Goal: Find specific page/section: Find specific page/section

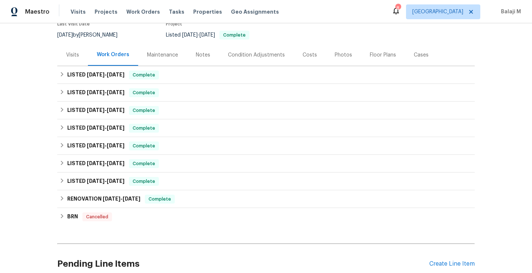
scroll to position [91, 0]
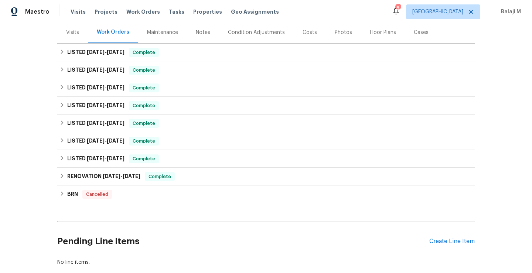
click at [153, 28] on div "Maintenance" at bounding box center [162, 32] width 49 height 22
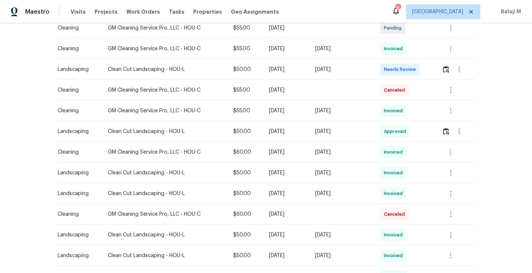
scroll to position [184, 0]
click at [334, 200] on td "Wed, Sep 03 2025" at bounding box center [341, 193] width 65 height 21
click at [342, 174] on div "Tue, Sep 09 2025" at bounding box center [341, 172] width 53 height 7
click at [287, 114] on td "[DATE]" at bounding box center [286, 110] width 46 height 21
click at [337, 175] on div "Tue, Sep 09 2025" at bounding box center [341, 172] width 53 height 7
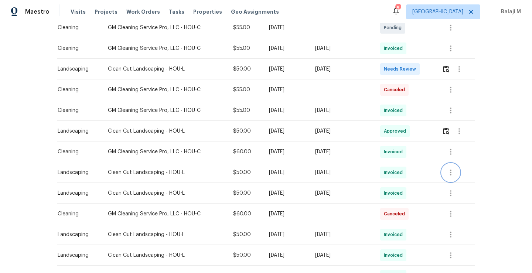
click at [449, 173] on icon "button" at bounding box center [450, 172] width 9 height 9
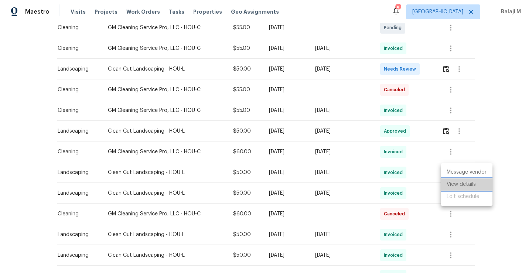
click at [452, 180] on li "View details" at bounding box center [467, 184] width 52 height 12
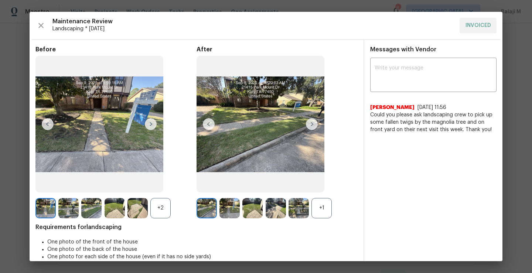
click at [318, 211] on div "+1" at bounding box center [321, 208] width 20 height 20
click at [161, 209] on div "+2" at bounding box center [160, 208] width 20 height 20
click at [47, 216] on img at bounding box center [45, 208] width 20 height 20
click at [204, 213] on img at bounding box center [207, 208] width 20 height 20
click at [236, 211] on img at bounding box center [229, 208] width 20 height 20
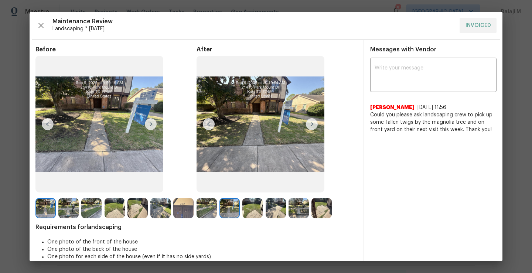
click at [231, 211] on img at bounding box center [229, 208] width 20 height 20
click at [228, 207] on img at bounding box center [229, 208] width 20 height 20
click at [248, 216] on img at bounding box center [252, 208] width 20 height 20
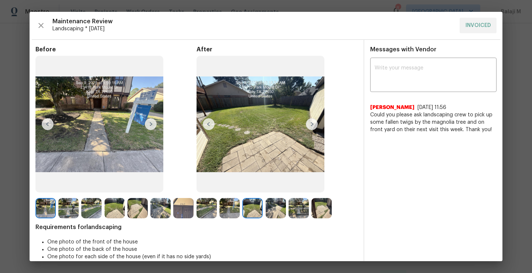
click at [115, 208] on img at bounding box center [115, 208] width 20 height 20
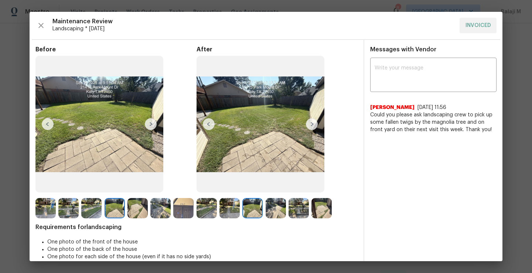
click at [297, 208] on img at bounding box center [299, 208] width 20 height 20
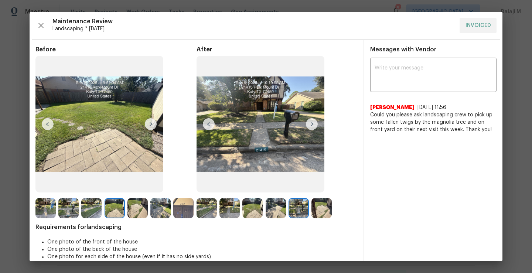
click at [135, 211] on img at bounding box center [137, 208] width 20 height 20
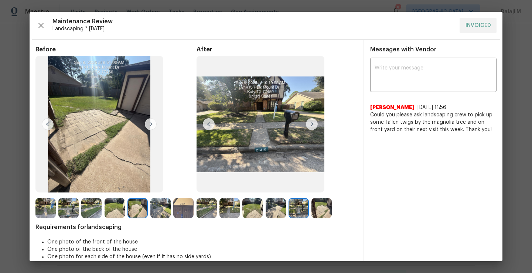
click at [324, 209] on img at bounding box center [321, 208] width 20 height 20
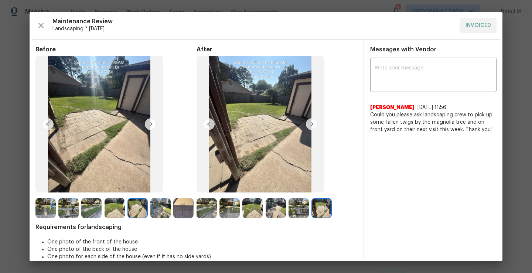
click at [306, 211] on img at bounding box center [299, 208] width 20 height 20
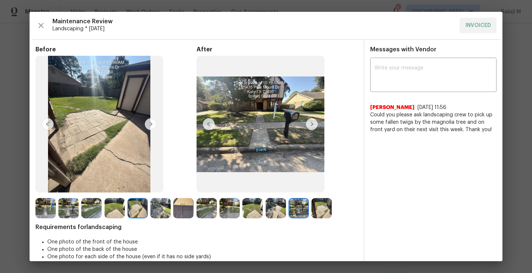
click at [67, 211] on img at bounding box center [68, 208] width 20 height 20
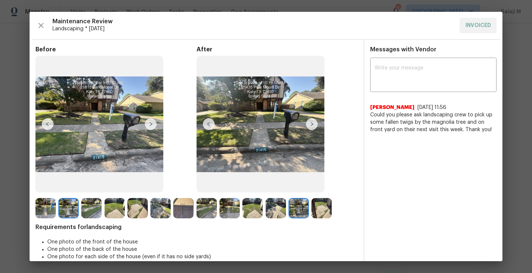
click at [54, 209] on img at bounding box center [45, 208] width 20 height 20
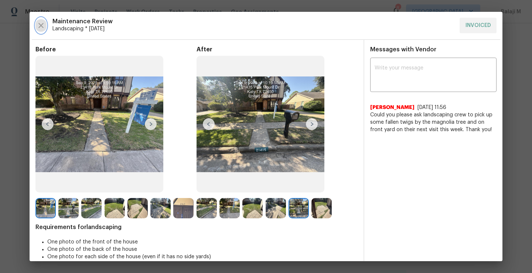
click at [42, 29] on icon "button" at bounding box center [41, 25] width 9 height 9
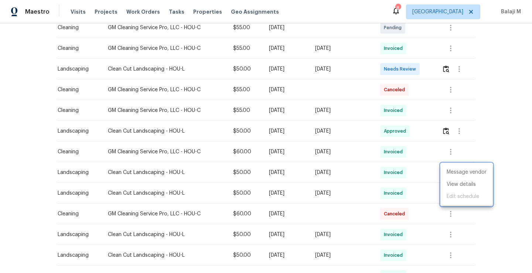
click at [336, 133] on div at bounding box center [266, 136] width 532 height 273
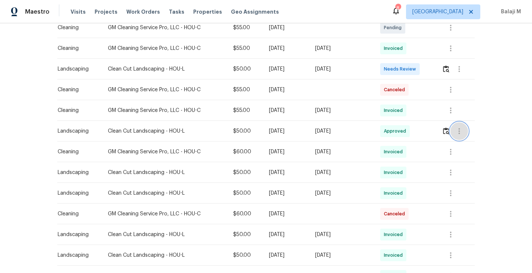
click at [456, 133] on icon "button" at bounding box center [459, 131] width 9 height 9
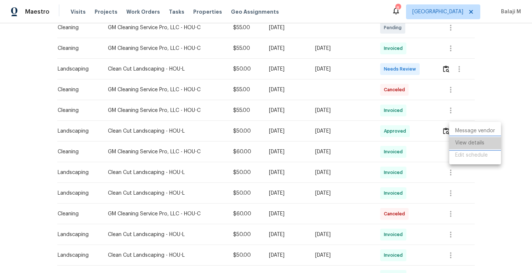
click at [467, 144] on li "View details" at bounding box center [475, 143] width 52 height 12
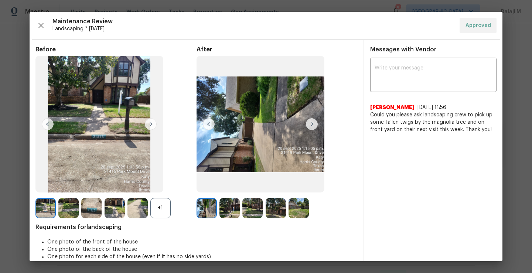
click at [158, 211] on div "+1" at bounding box center [160, 208] width 20 height 20
click at [200, 216] on img at bounding box center [207, 208] width 20 height 20
click at [204, 209] on img at bounding box center [207, 208] width 20 height 20
click at [224, 211] on img at bounding box center [229, 208] width 20 height 20
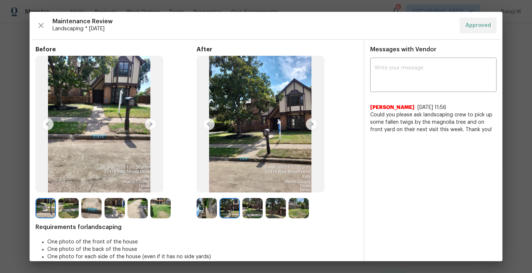
click at [245, 204] on img at bounding box center [252, 208] width 20 height 20
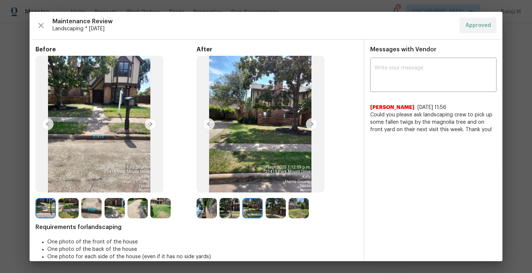
click at [273, 209] on img at bounding box center [276, 208] width 20 height 20
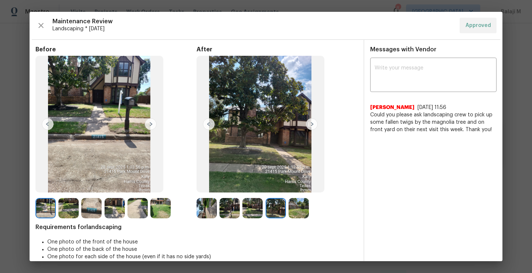
click at [114, 204] on img at bounding box center [115, 208] width 20 height 20
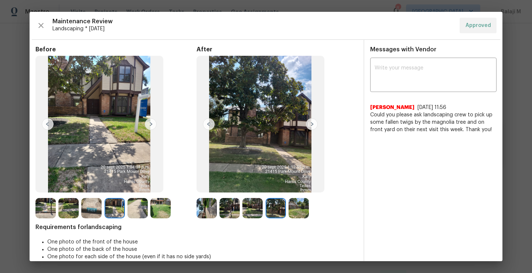
click at [112, 212] on img at bounding box center [115, 208] width 20 height 20
click at [159, 208] on img at bounding box center [160, 208] width 20 height 20
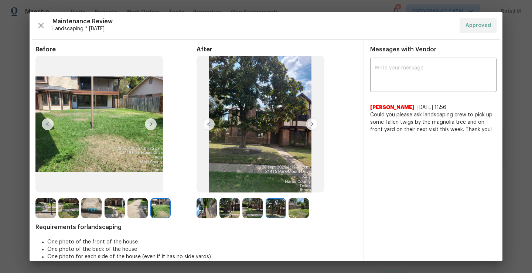
click at [294, 212] on img at bounding box center [299, 208] width 20 height 20
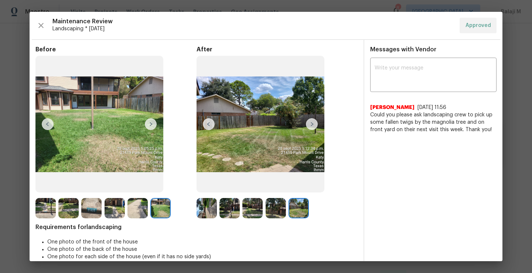
click at [276, 212] on img at bounding box center [276, 208] width 20 height 20
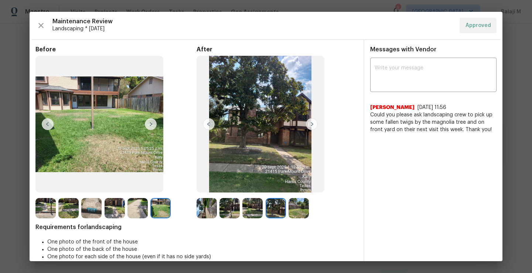
click at [260, 212] on img at bounding box center [252, 208] width 20 height 20
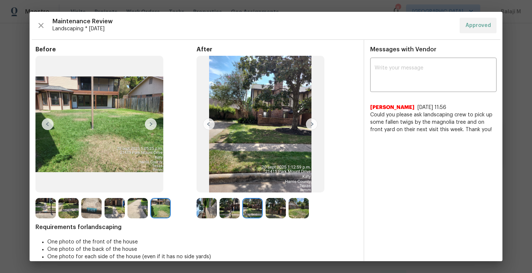
click at [242, 206] on img at bounding box center [252, 208] width 20 height 20
click at [204, 207] on img at bounding box center [207, 208] width 20 height 20
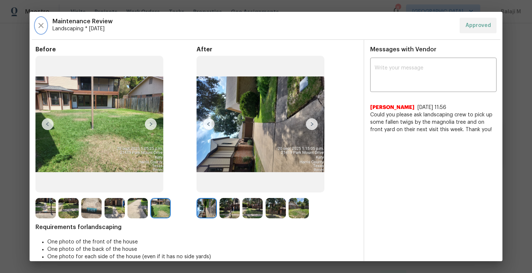
click at [37, 22] on icon "button" at bounding box center [41, 25] width 9 height 9
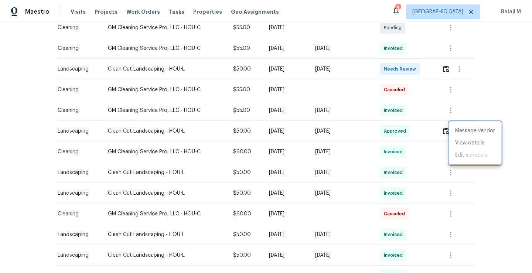
click at [348, 134] on div at bounding box center [266, 136] width 532 height 273
click at [440, 126] on td at bounding box center [455, 131] width 39 height 21
click at [443, 129] on img "button" at bounding box center [446, 130] width 6 height 7
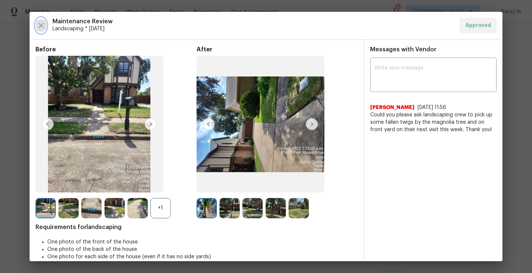
click at [41, 23] on icon "button" at bounding box center [41, 25] width 9 height 9
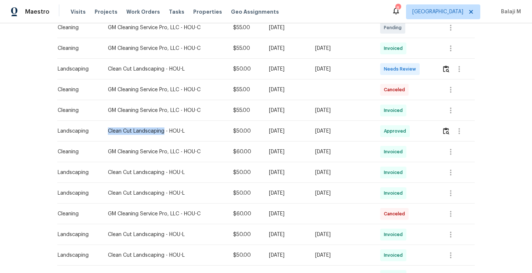
drag, startPoint x: 103, startPoint y: 130, endPoint x: 158, endPoint y: 134, distance: 54.8
click at [158, 134] on div "Clean Cut Landscaping - HOU-L" at bounding box center [164, 130] width 113 height 7
copy div "Clean Cut Landscaping"
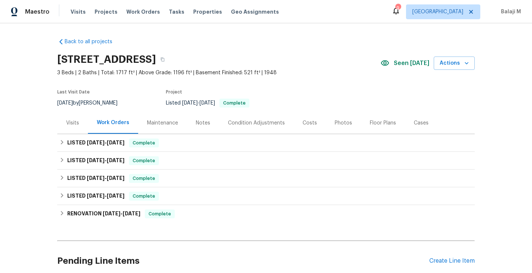
click at [164, 125] on div "Maintenance" at bounding box center [162, 122] width 31 height 7
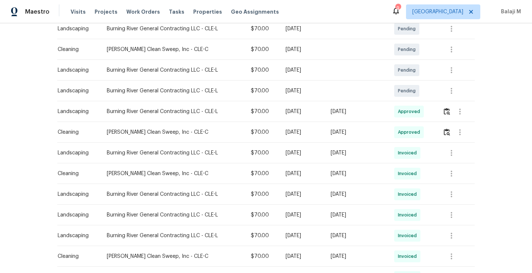
scroll to position [144, 0]
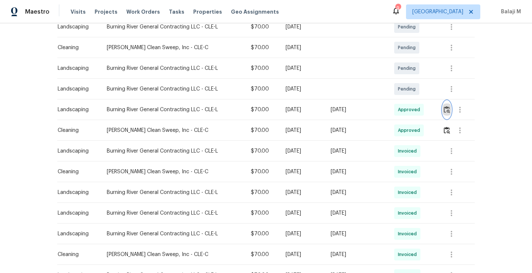
click at [444, 109] on img "button" at bounding box center [447, 109] width 6 height 7
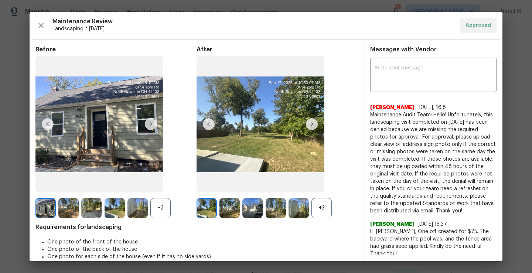
click at [134, 200] on img at bounding box center [137, 208] width 20 height 20
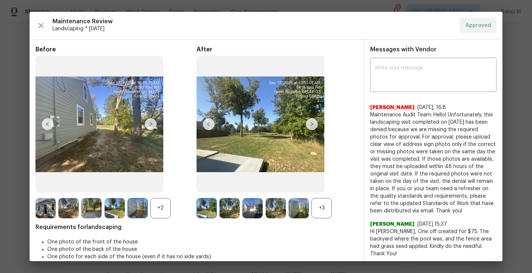
click at [134, 200] on img at bounding box center [137, 208] width 20 height 20
click at [139, 200] on img at bounding box center [137, 208] width 20 height 20
click at [164, 208] on div "+2" at bounding box center [160, 208] width 20 height 20
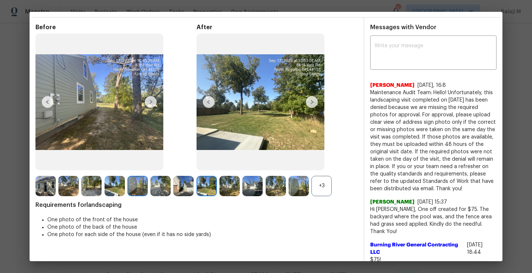
click at [52, 193] on img at bounding box center [45, 186] width 20 height 20
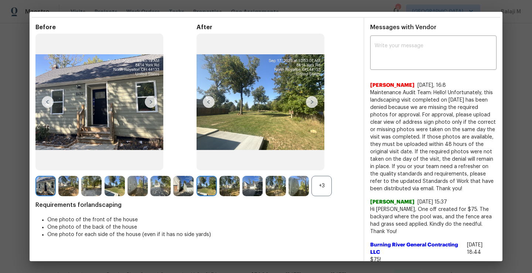
click at [325, 187] on div "+3" at bounding box center [321, 186] width 20 height 20
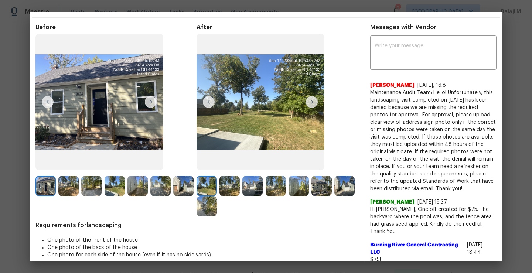
click at [208, 189] on img at bounding box center [207, 186] width 20 height 20
click at [70, 183] on img at bounding box center [68, 186] width 20 height 20
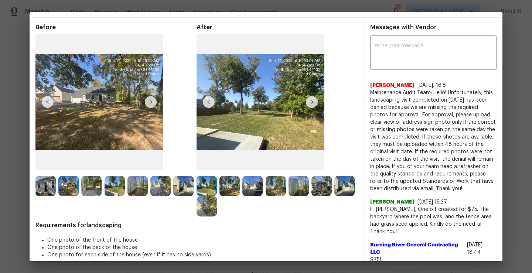
click at [221, 190] on img at bounding box center [229, 186] width 20 height 20
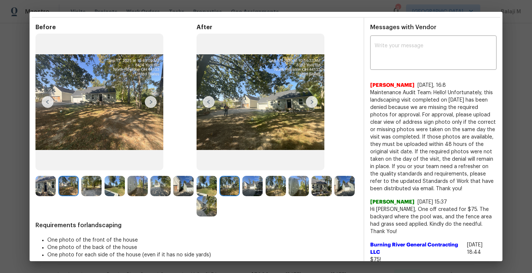
click at [221, 190] on img at bounding box center [229, 186] width 20 height 20
click at [227, 187] on img at bounding box center [229, 186] width 20 height 20
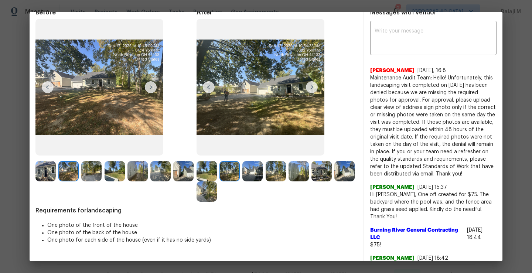
scroll to position [38, 0]
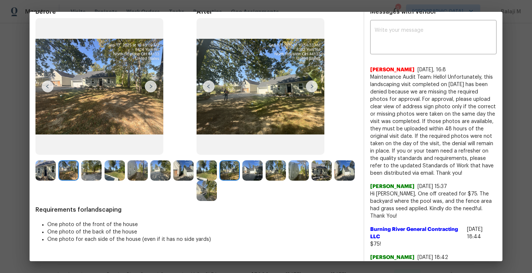
click at [230, 170] on img at bounding box center [229, 170] width 20 height 20
click at [230, 171] on img at bounding box center [229, 170] width 20 height 20
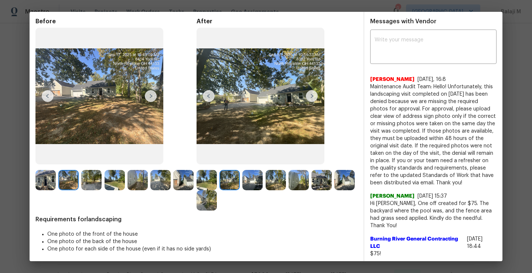
scroll to position [28, 0]
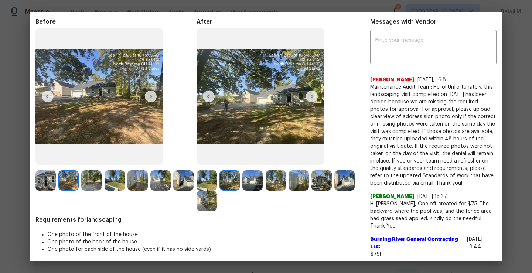
click at [258, 181] on img at bounding box center [252, 180] width 20 height 20
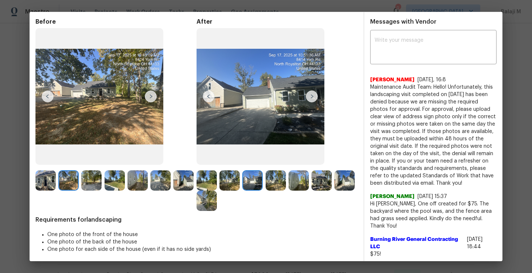
click at [92, 183] on img at bounding box center [91, 180] width 20 height 20
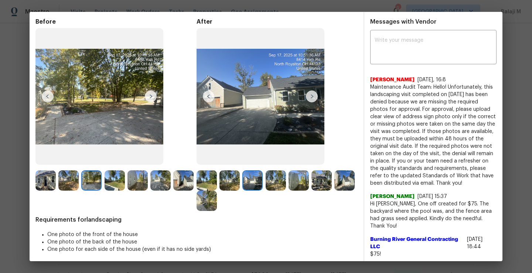
click at [109, 184] on img at bounding box center [115, 180] width 20 height 20
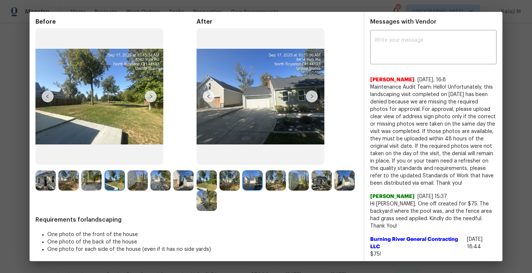
click at [149, 175] on div at bounding box center [138, 180] width 23 height 20
click at [162, 179] on img at bounding box center [160, 180] width 20 height 20
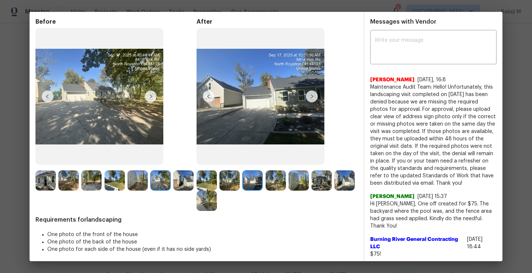
click at [334, 191] on img at bounding box center [344, 180] width 20 height 20
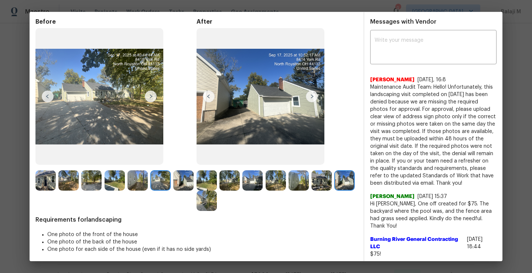
click at [173, 191] on img at bounding box center [183, 180] width 20 height 20
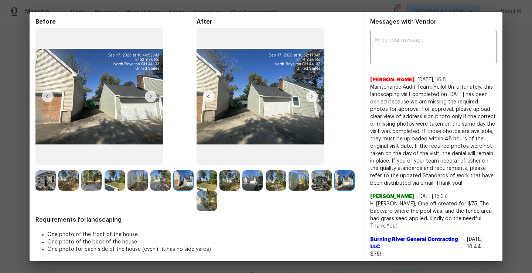
click at [173, 191] on img at bounding box center [183, 180] width 20 height 20
click at [334, 191] on img at bounding box center [344, 180] width 20 height 20
click at [173, 191] on img at bounding box center [183, 180] width 20 height 20
click at [230, 189] on img at bounding box center [229, 180] width 20 height 20
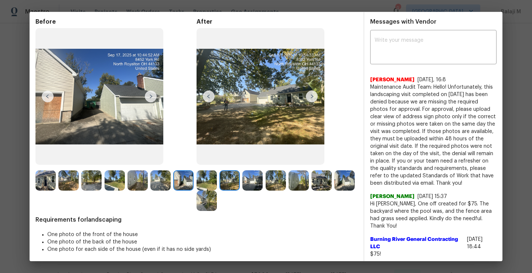
click at [204, 212] on div "Before After Requirements for landscaping One photo of the front of the house O…" at bounding box center [196, 263] width 322 height 490
click at [334, 191] on img at bounding box center [344, 180] width 20 height 20
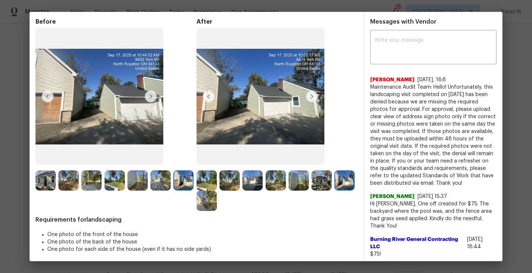
click at [35, 204] on div "Before After Requirements for landscaping One photo of the front of the house O…" at bounding box center [266, 259] width 473 height 495
click at [173, 191] on img at bounding box center [183, 180] width 20 height 20
click at [217, 202] on img at bounding box center [207, 201] width 20 height 20
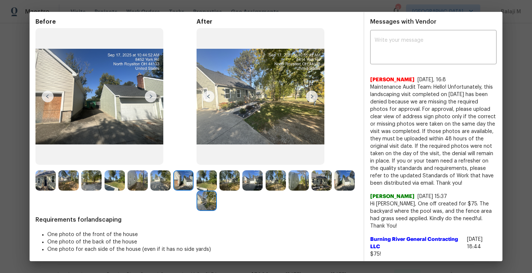
click at [210, 179] on img at bounding box center [207, 180] width 20 height 20
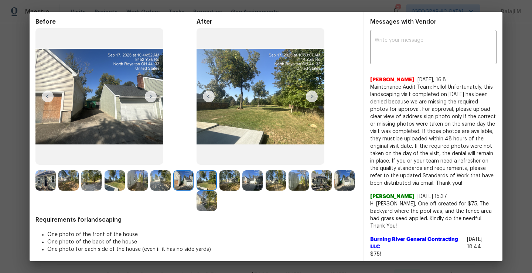
click at [243, 180] on img at bounding box center [252, 180] width 20 height 20
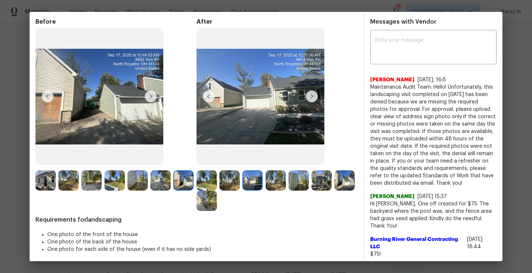
click at [226, 182] on img at bounding box center [229, 180] width 20 height 20
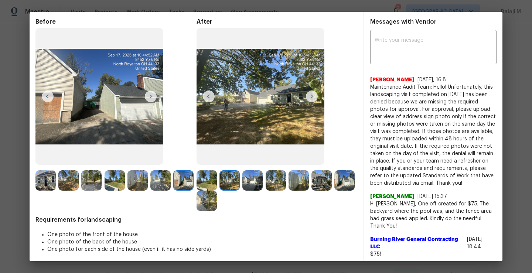
click at [256, 183] on img at bounding box center [252, 180] width 20 height 20
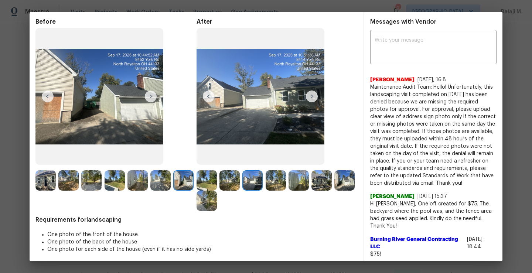
click at [279, 183] on img at bounding box center [276, 180] width 20 height 20
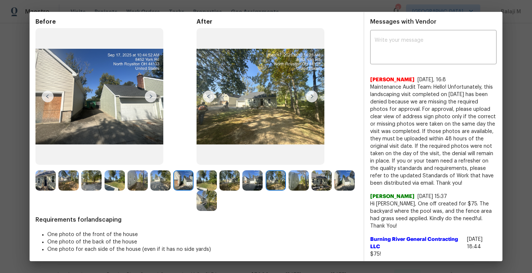
click at [113, 181] on img at bounding box center [115, 180] width 20 height 20
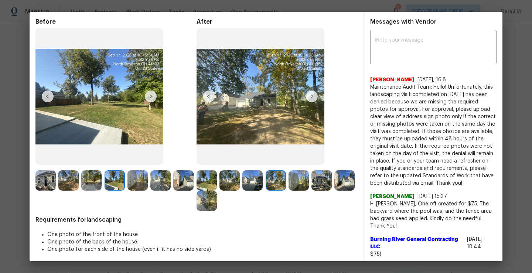
click at [70, 181] on img at bounding box center [68, 180] width 20 height 20
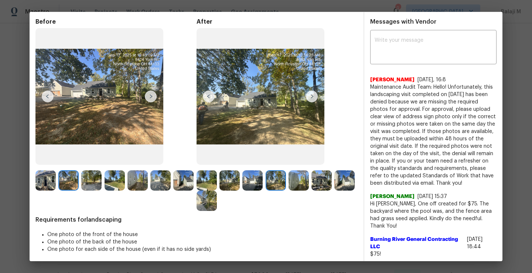
click at [166, 174] on img at bounding box center [160, 180] width 20 height 20
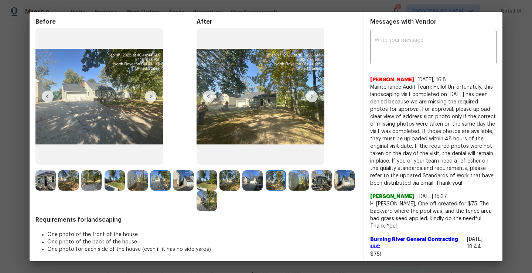
click at [135, 180] on img at bounding box center [137, 180] width 20 height 20
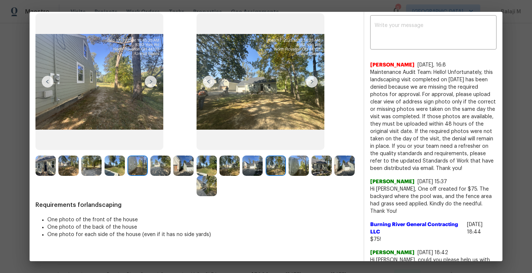
scroll to position [0, 0]
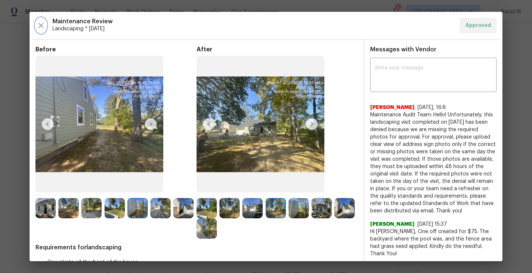
click at [39, 28] on icon "button" at bounding box center [41, 25] width 9 height 9
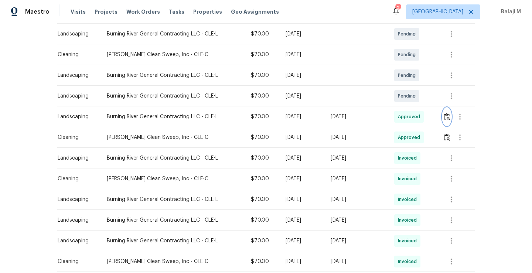
scroll to position [143, 0]
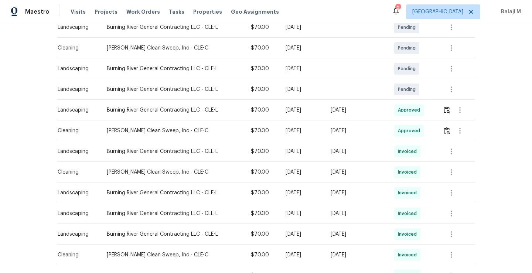
click at [293, 137] on td "[DATE]" at bounding box center [302, 130] width 45 height 21
drag, startPoint x: 271, startPoint y: 131, endPoint x: 378, endPoint y: 132, distance: 106.8
click at [378, 132] on tr "Cleaning [PERSON_NAME] Clean Sweep, Inc - CLE-C $70.00 [DATE] [DATE] Approved" at bounding box center [265, 130] width 417 height 21
click at [372, 112] on div "[DATE]" at bounding box center [357, 109] width 52 height 7
click at [449, 153] on icon "button" at bounding box center [451, 151] width 9 height 9
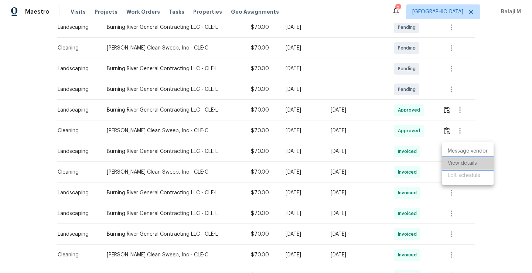
click at [453, 166] on li "View details" at bounding box center [468, 163] width 52 height 12
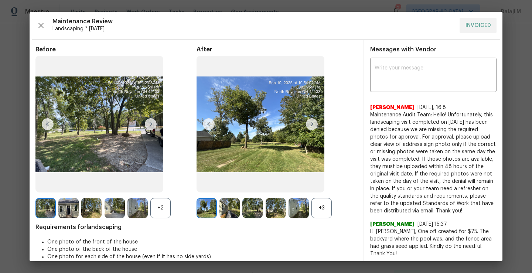
click at [324, 209] on div "+3" at bounding box center [321, 208] width 20 height 20
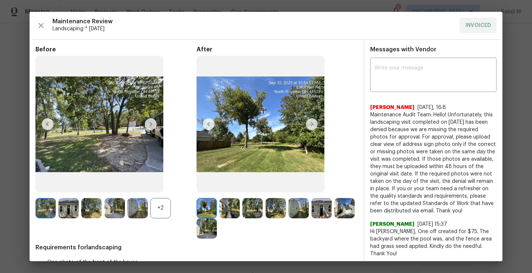
click at [69, 205] on img at bounding box center [68, 208] width 20 height 20
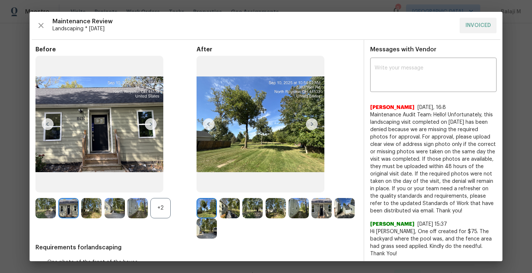
click at [93, 209] on img at bounding box center [91, 208] width 20 height 20
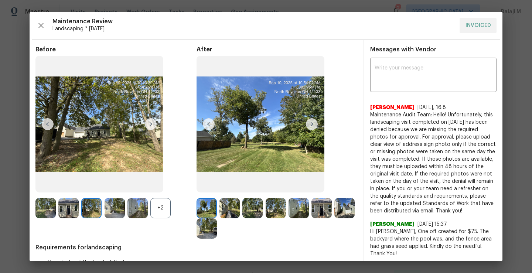
click at [93, 209] on img at bounding box center [91, 208] width 20 height 20
click at [112, 212] on img at bounding box center [115, 208] width 20 height 20
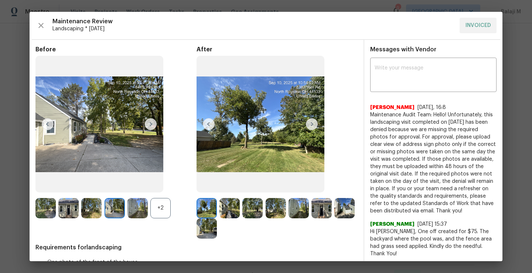
click at [147, 211] on img at bounding box center [137, 208] width 20 height 20
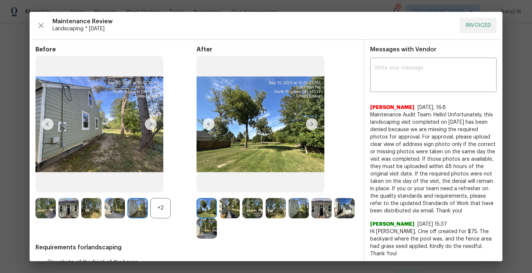
click at [153, 209] on div "+2" at bounding box center [160, 208] width 20 height 20
click at [161, 209] on img at bounding box center [160, 208] width 20 height 20
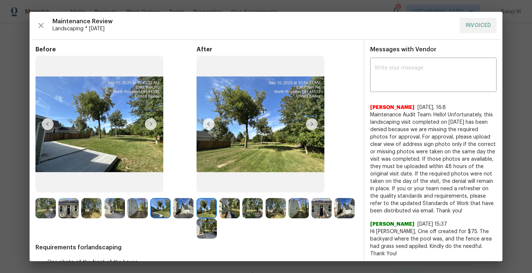
click at [243, 208] on img at bounding box center [252, 208] width 20 height 20
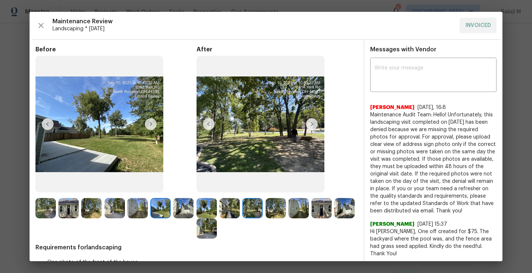
click at [225, 212] on img at bounding box center [229, 208] width 20 height 20
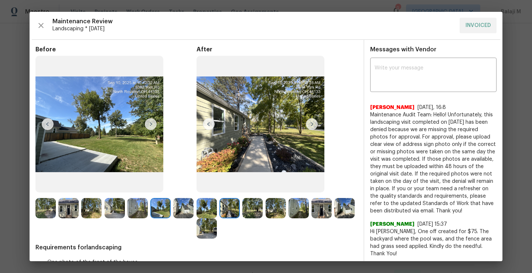
click at [239, 215] on div at bounding box center [230, 208] width 23 height 20
click at [248, 211] on img at bounding box center [252, 208] width 20 height 20
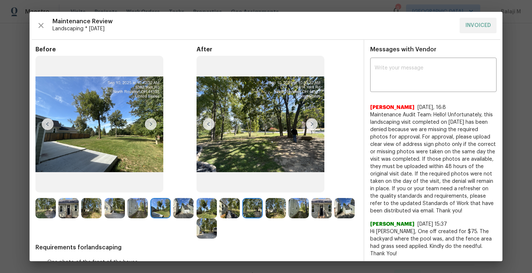
click at [272, 211] on img at bounding box center [276, 208] width 20 height 20
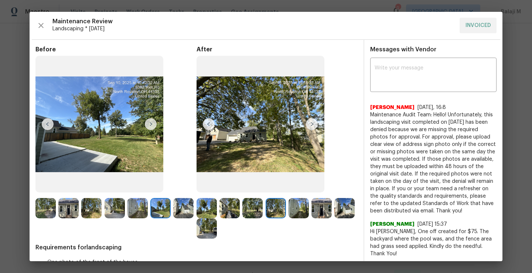
click at [298, 216] on img at bounding box center [299, 208] width 20 height 20
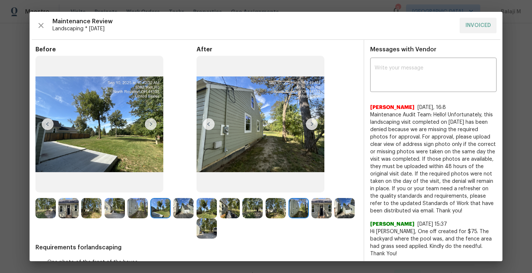
click at [317, 212] on img at bounding box center [321, 208] width 20 height 20
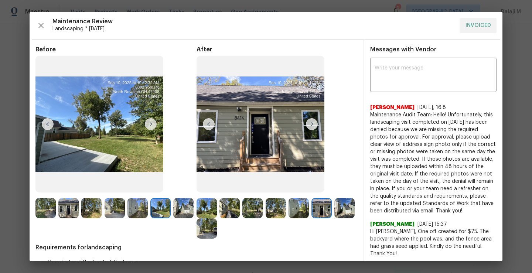
click at [321, 217] on img at bounding box center [321, 208] width 20 height 20
click at [62, 212] on img at bounding box center [68, 208] width 20 height 20
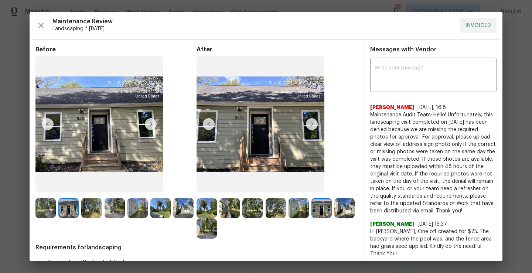
click at [217, 228] on img at bounding box center [207, 228] width 20 height 20
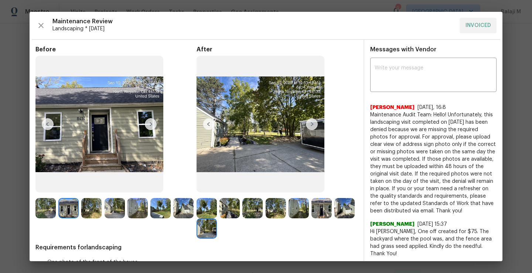
click at [217, 235] on img at bounding box center [207, 228] width 20 height 20
click at [156, 208] on img at bounding box center [160, 208] width 20 height 20
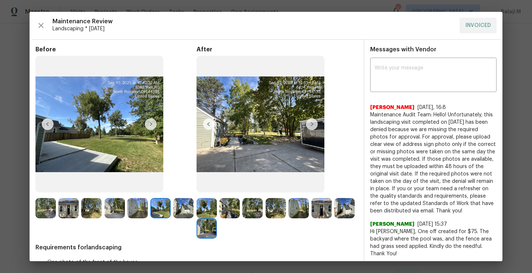
click at [139, 209] on img at bounding box center [137, 208] width 20 height 20
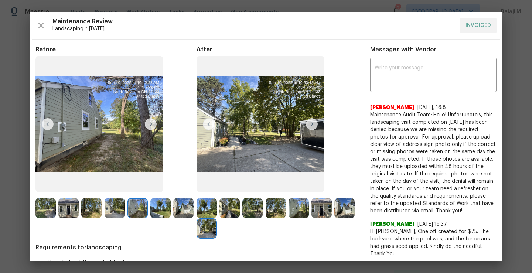
click at [123, 211] on img at bounding box center [115, 208] width 20 height 20
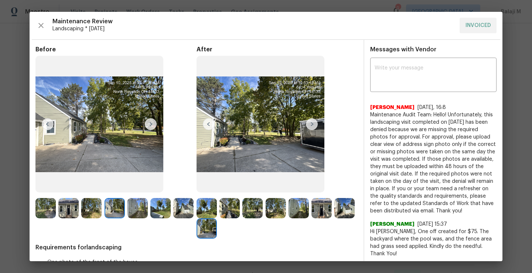
click at [122, 211] on img at bounding box center [115, 208] width 20 height 20
click at [116, 211] on img at bounding box center [115, 208] width 20 height 20
click at [115, 211] on img at bounding box center [115, 208] width 20 height 20
click at [173, 218] on img at bounding box center [183, 208] width 20 height 20
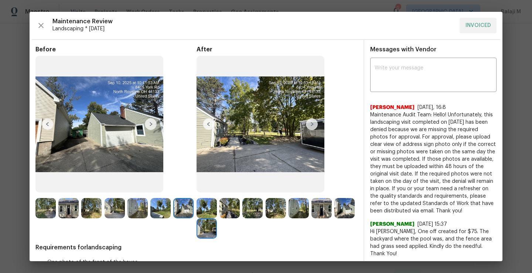
click at [334, 218] on img at bounding box center [344, 208] width 20 height 20
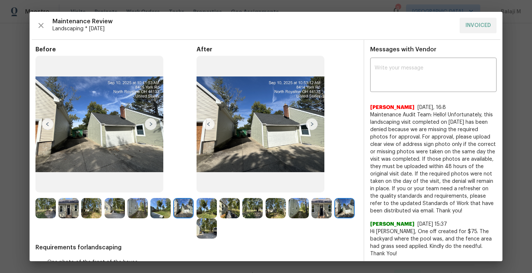
click at [245, 212] on img at bounding box center [252, 208] width 20 height 20
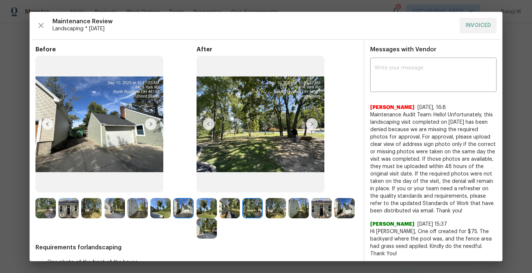
click at [230, 207] on img at bounding box center [229, 208] width 20 height 20
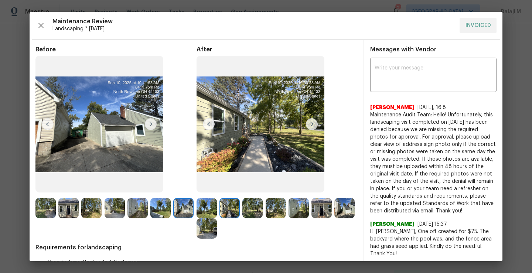
click at [216, 208] on div at bounding box center [208, 208] width 23 height 20
click at [206, 208] on img at bounding box center [207, 208] width 20 height 20
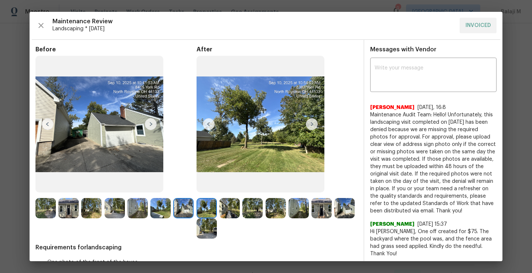
click at [272, 216] on img at bounding box center [276, 208] width 20 height 20
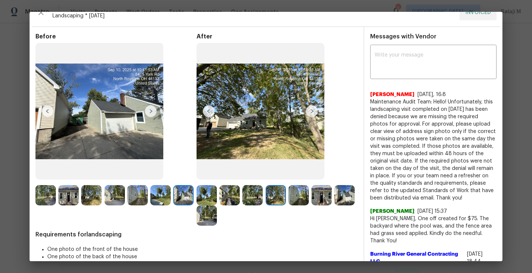
scroll to position [0, 0]
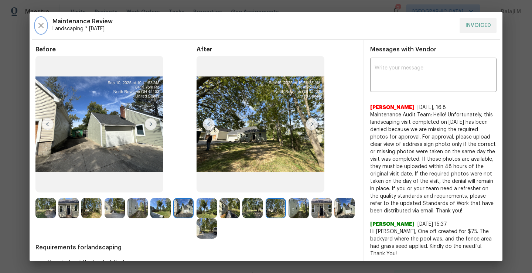
click at [40, 30] on icon "button" at bounding box center [41, 25] width 9 height 9
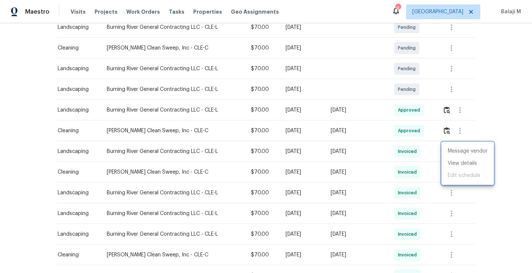
click at [458, 110] on div at bounding box center [266, 136] width 532 height 273
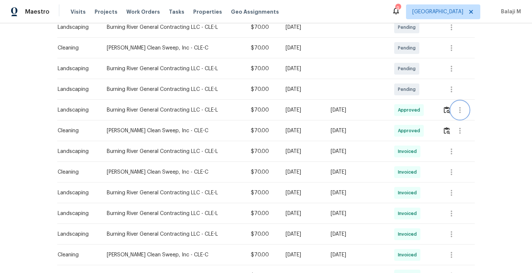
click at [459, 110] on icon "button" at bounding box center [459, 110] width 1 height 6
click at [449, 111] on div at bounding box center [266, 136] width 532 height 273
click at [446, 111] on img "button" at bounding box center [447, 109] width 6 height 7
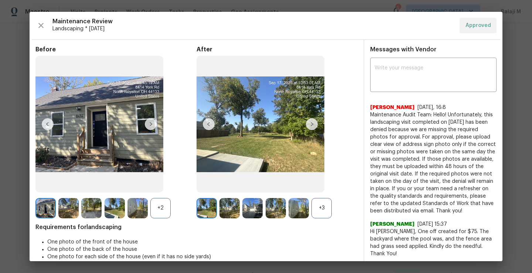
click at [309, 124] on img at bounding box center [312, 124] width 12 height 12
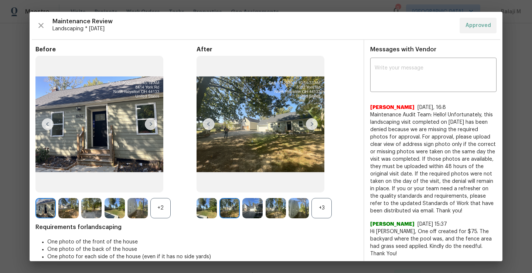
click at [308, 125] on img at bounding box center [312, 124] width 12 height 12
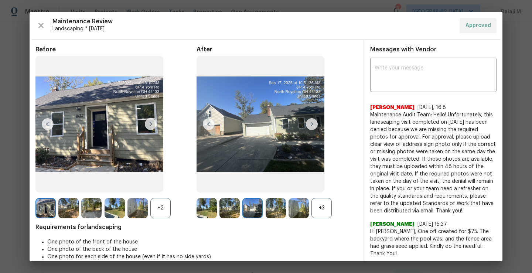
click at [308, 125] on img at bounding box center [312, 124] width 12 height 12
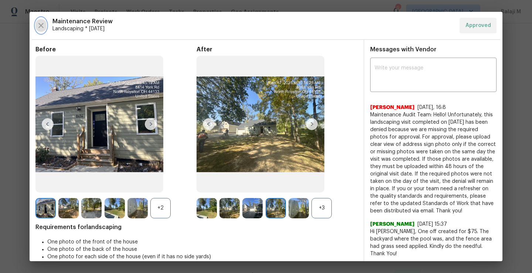
click at [43, 29] on icon "button" at bounding box center [41, 25] width 9 height 9
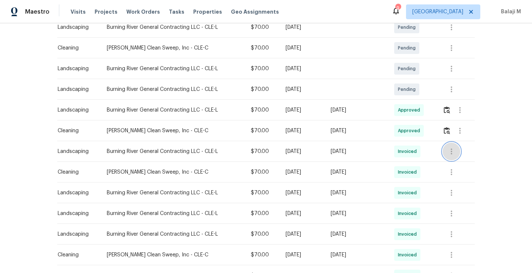
click at [450, 153] on icon "button" at bounding box center [451, 151] width 9 height 9
click at [450, 164] on li "View details" at bounding box center [468, 163] width 52 height 12
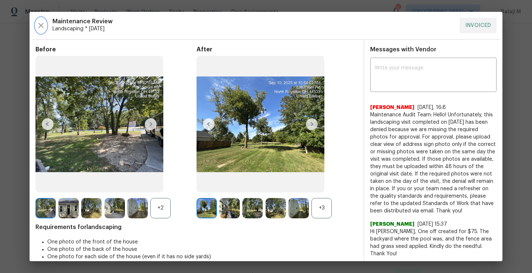
click at [45, 24] on icon "button" at bounding box center [41, 25] width 9 height 9
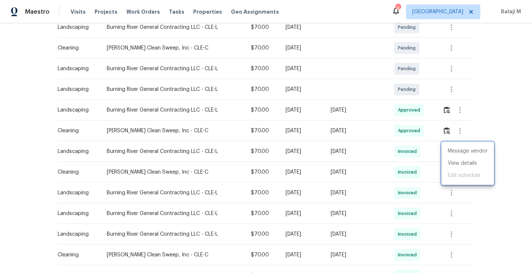
click at [102, 128] on div at bounding box center [266, 136] width 532 height 273
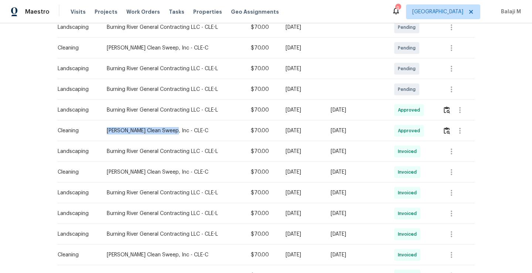
drag, startPoint x: 103, startPoint y: 129, endPoint x: 165, endPoint y: 130, distance: 62.5
click at [165, 130] on div "[PERSON_NAME] Clean Sweep, Inc - CLE-C" at bounding box center [173, 130] width 132 height 7
copy div "[PERSON_NAME] Clean Sweep, Inc"
